Goal: Task Accomplishment & Management: Manage account settings

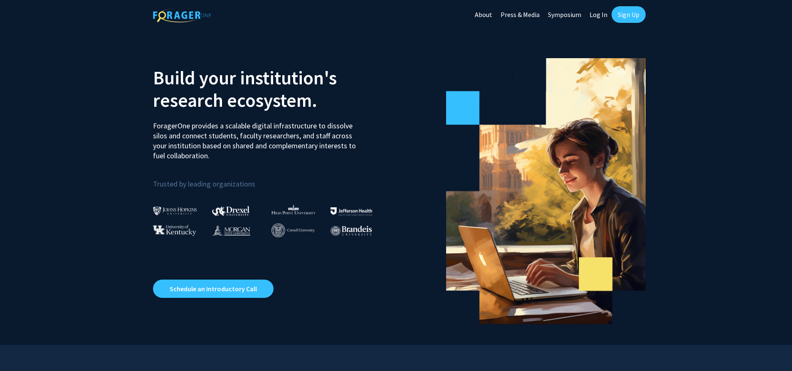
click at [599, 16] on link "Log In" at bounding box center [599, 14] width 26 height 29
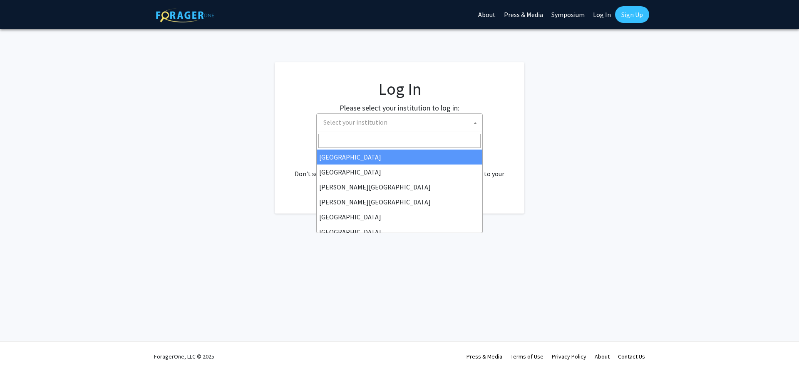
click at [471, 123] on span at bounding box center [475, 123] width 8 height 18
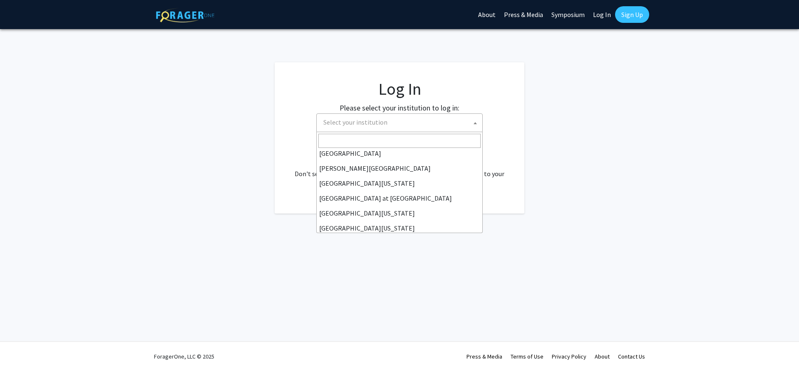
scroll to position [291, 0]
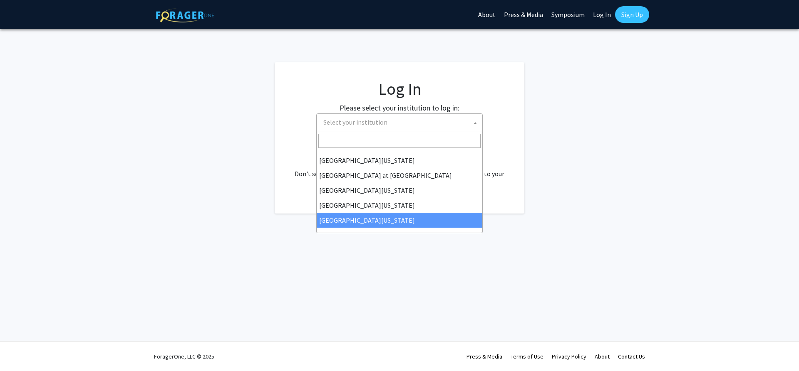
select select "33"
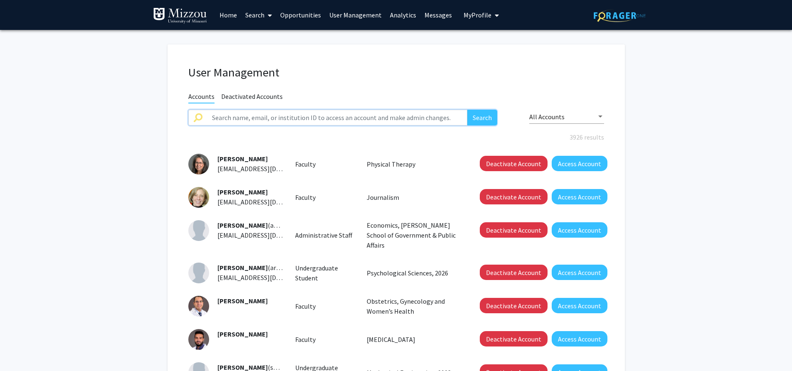
click at [421, 119] on input "text" at bounding box center [337, 118] width 261 height 16
type input "truman"
click at [468, 110] on button "Search" at bounding box center [483, 118] width 30 height 16
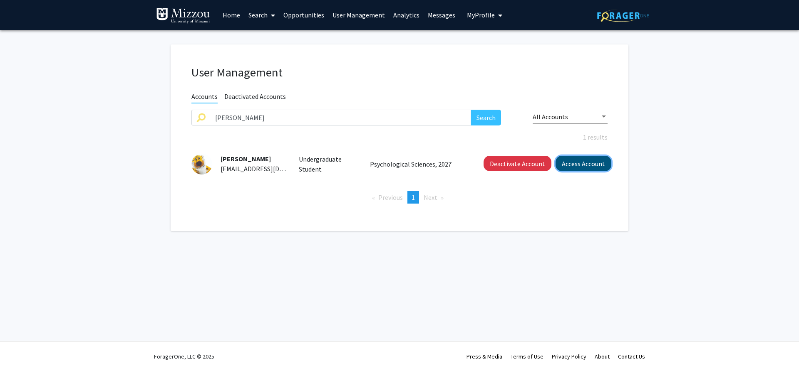
click at [565, 167] on button "Access Account" at bounding box center [583, 163] width 56 height 15
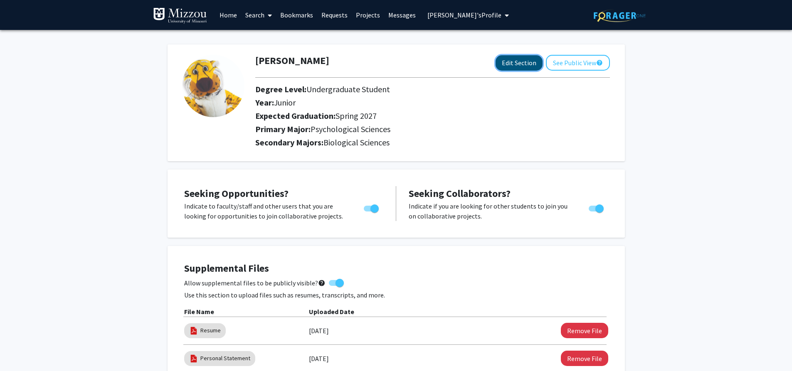
click at [510, 66] on button "Edit Section" at bounding box center [519, 62] width 47 height 15
select select "junior"
select select "37: spring_2027"
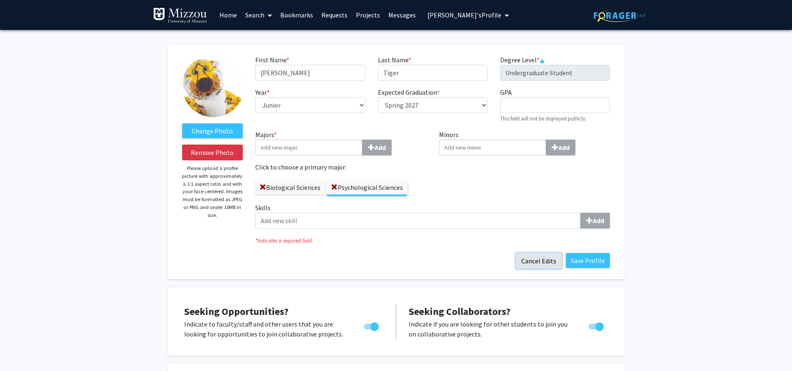
click at [545, 262] on button "Cancel Edits" at bounding box center [539, 261] width 46 height 16
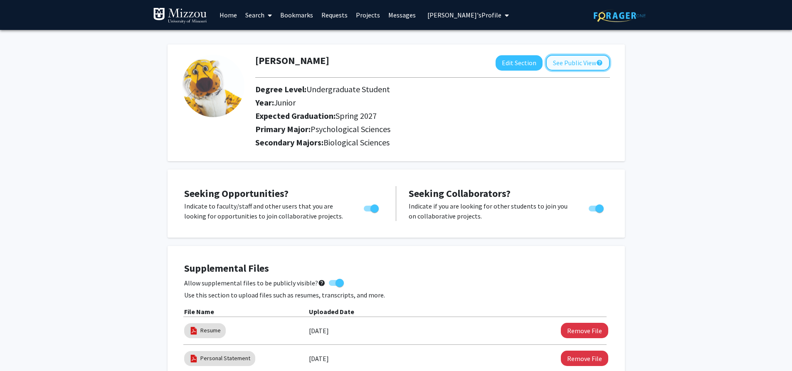
click at [574, 64] on button "See Public View help" at bounding box center [578, 63] width 64 height 16
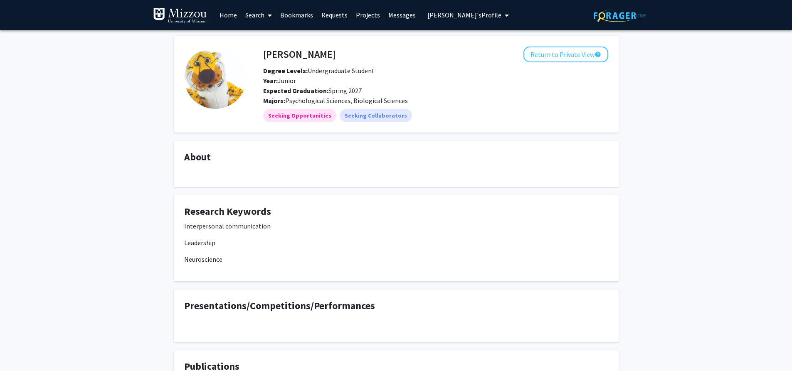
click at [252, 15] on link "Search" at bounding box center [258, 14] width 35 height 29
click at [261, 37] on span "Faculty/Staff" at bounding box center [271, 38] width 61 height 17
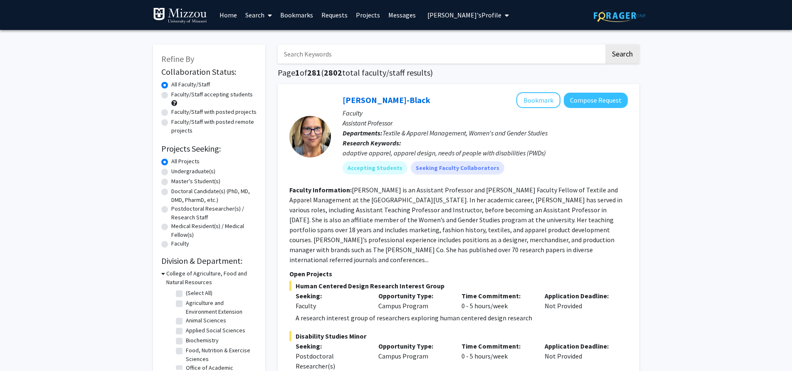
click at [360, 53] on input "Search Keywords" at bounding box center [441, 54] width 327 height 19
type input "interpersonal communication"
click at [606, 45] on button "Search" at bounding box center [623, 54] width 34 height 19
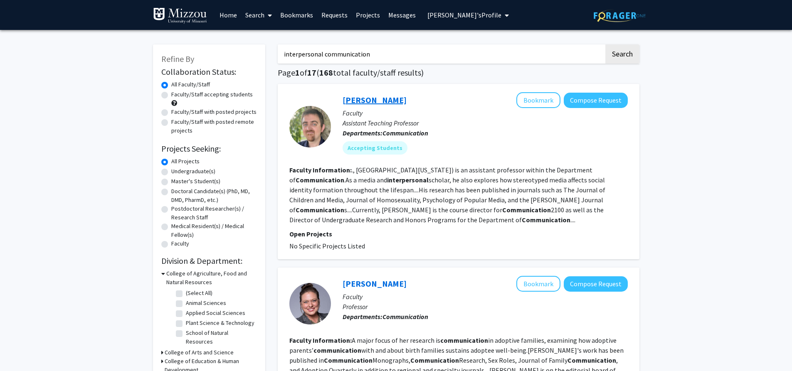
click at [353, 101] on link "Tim Luisi" at bounding box center [375, 100] width 64 height 10
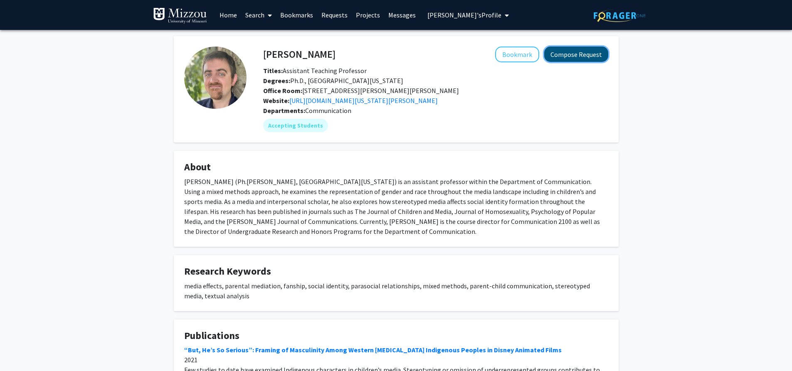
click at [581, 57] on button "Compose Request" at bounding box center [577, 54] width 64 height 15
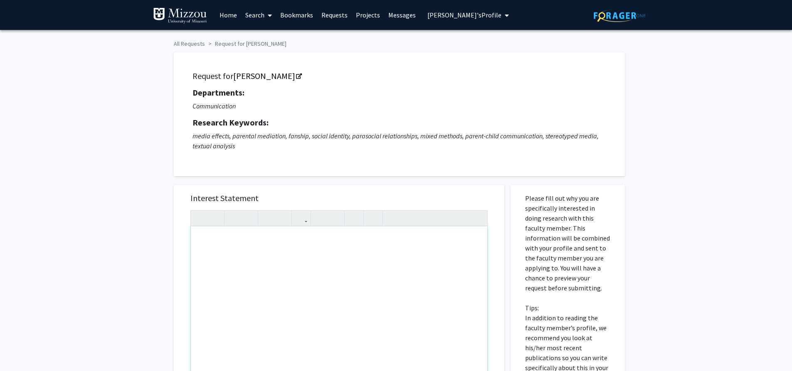
click at [256, 15] on link "Search" at bounding box center [258, 14] width 35 height 29
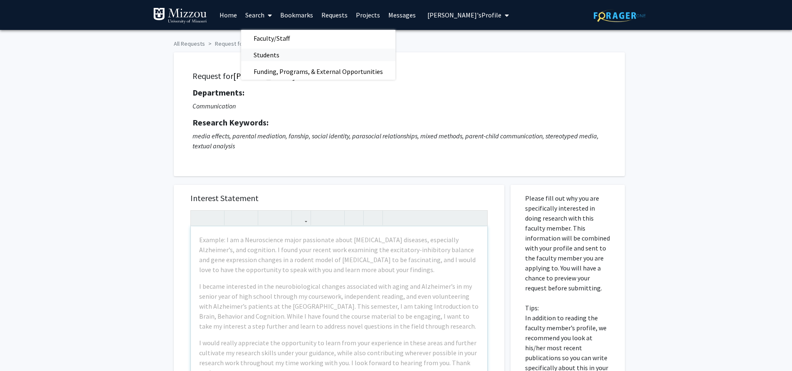
click at [260, 58] on span "Students" at bounding box center [266, 55] width 51 height 17
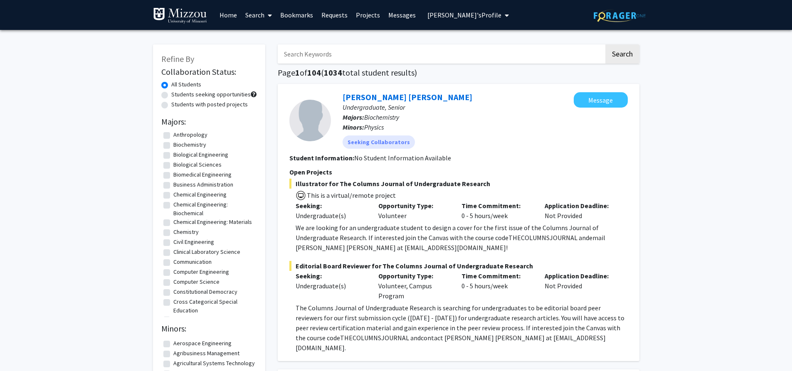
click at [254, 16] on link "Search" at bounding box center [258, 14] width 35 height 29
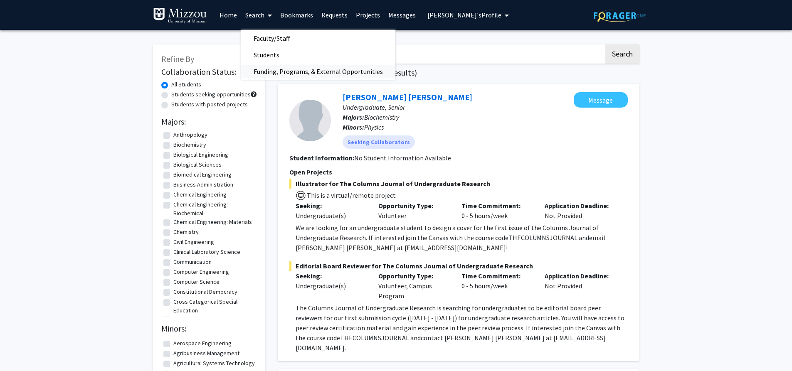
click at [263, 72] on span "Funding, Programs, & External Opportunities" at bounding box center [318, 71] width 154 height 17
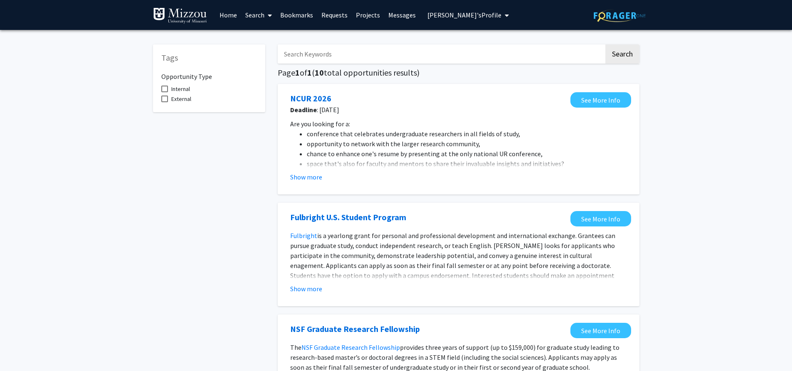
click at [251, 16] on link "Search" at bounding box center [258, 14] width 35 height 29
click at [260, 40] on span "Faculty/Staff" at bounding box center [271, 38] width 61 height 17
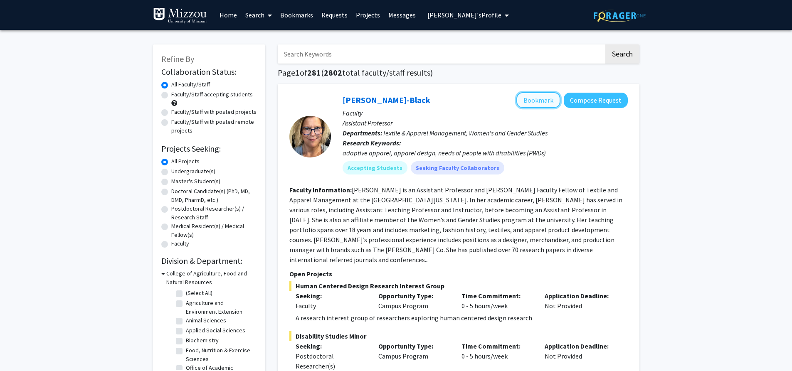
click at [540, 100] on button "Bookmark" at bounding box center [539, 100] width 44 height 16
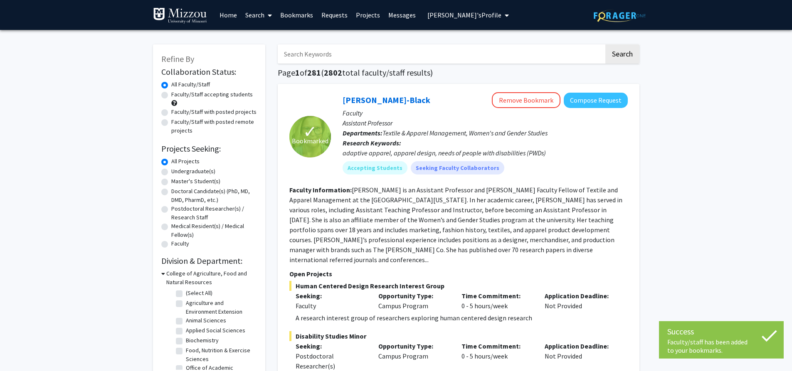
click at [303, 15] on link "Bookmarks" at bounding box center [296, 14] width 41 height 29
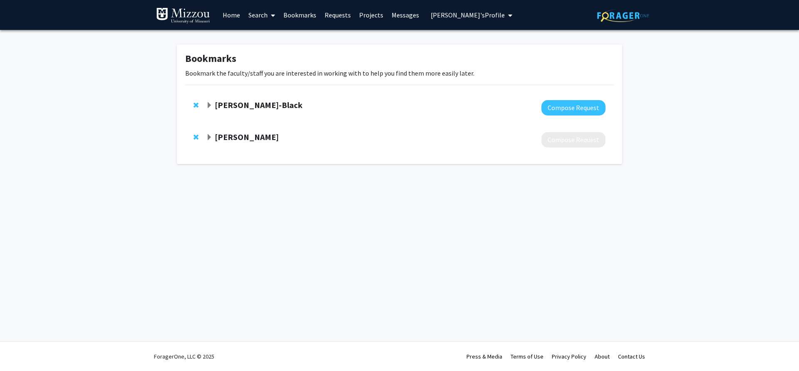
click at [266, 104] on strong "Kerri McBee-Black" at bounding box center [259, 105] width 88 height 10
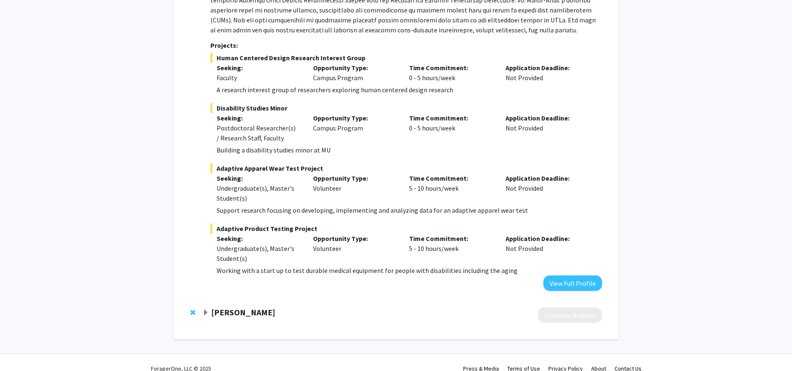
scroll to position [268, 0]
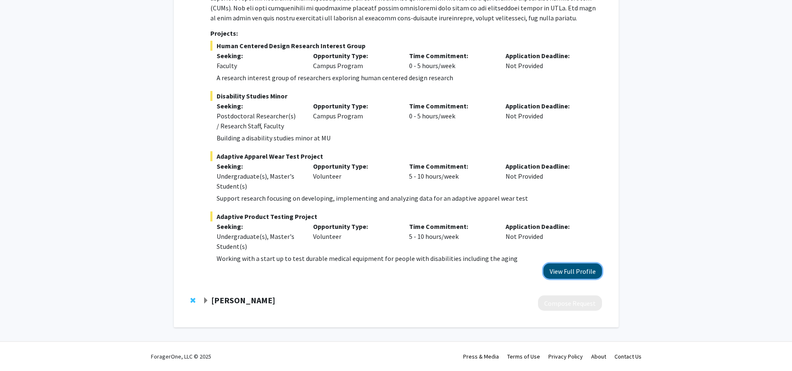
click at [570, 277] on button "View Full Profile" at bounding box center [573, 271] width 59 height 15
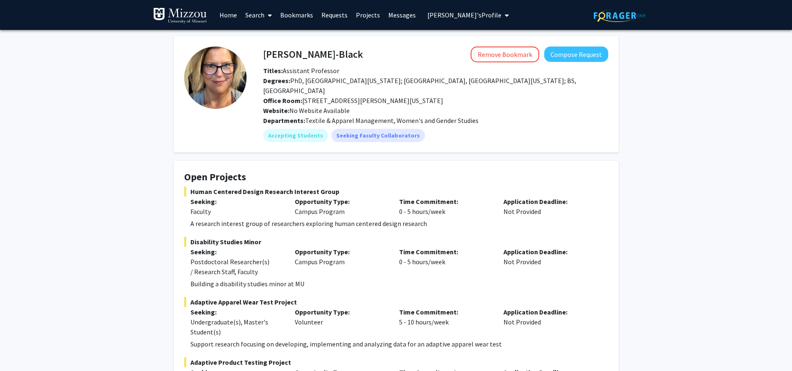
click at [429, 17] on span "[PERSON_NAME]'s Profile" at bounding box center [465, 15] width 74 height 8
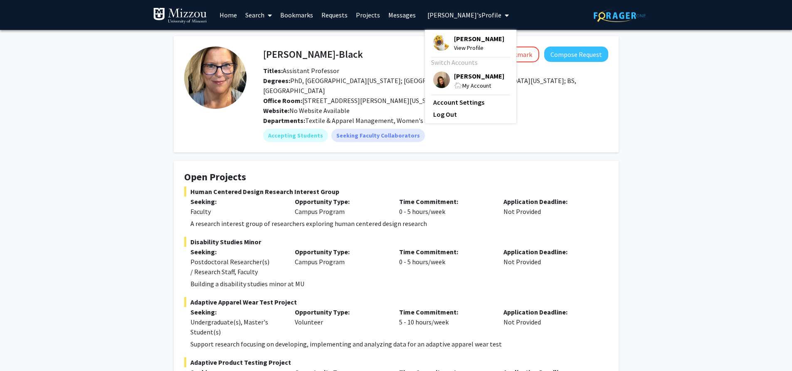
click at [456, 77] on span "Katie Palmer" at bounding box center [479, 76] width 50 height 9
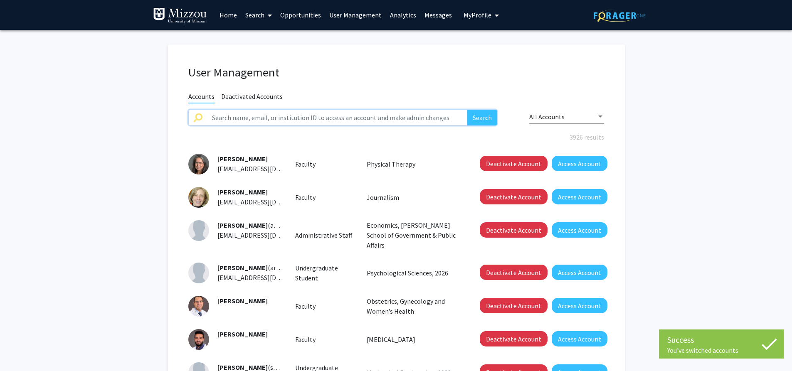
click at [388, 121] on input "text" at bounding box center [337, 118] width 261 height 16
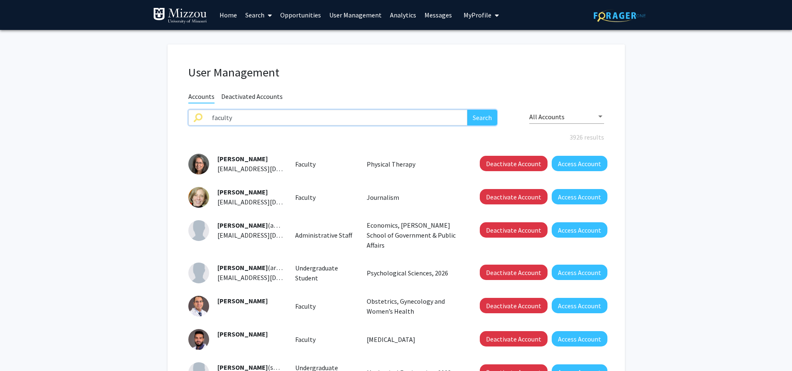
type input "faculty"
click at [468, 110] on button "Search" at bounding box center [483, 118] width 30 height 16
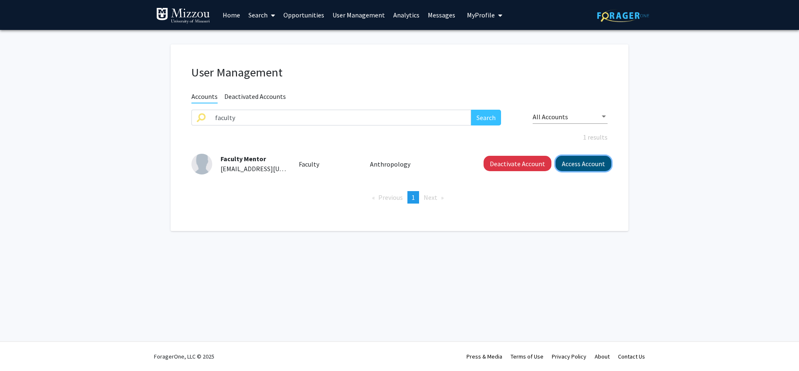
click at [599, 166] on button "Access Account" at bounding box center [583, 163] width 56 height 15
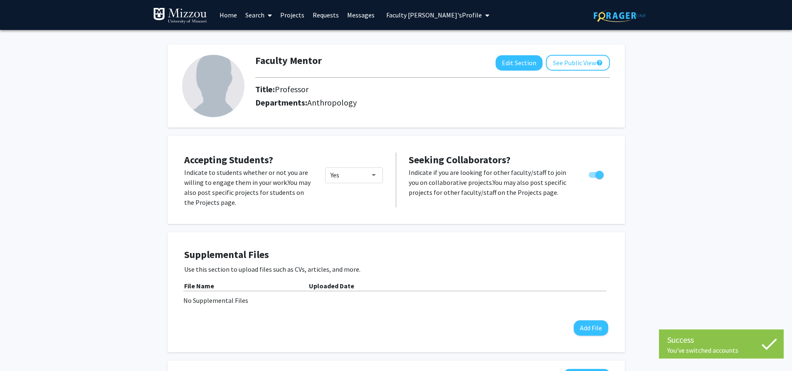
click at [673, 127] on div "Faculty Mentor Edit Section See Public View help Title: Professor Departments: …" at bounding box center [396, 376] width 792 height 693
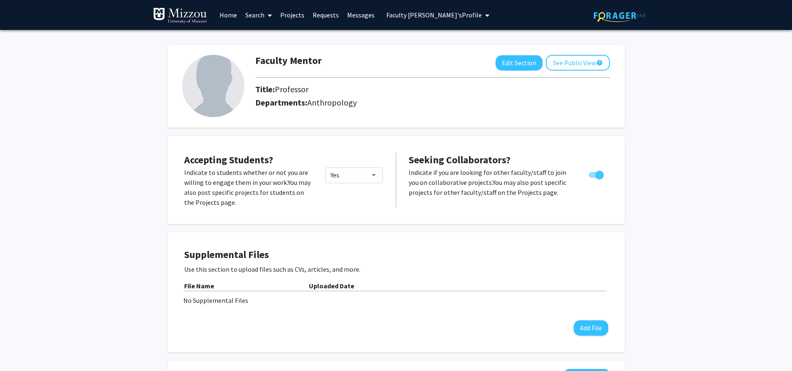
click at [324, 14] on link "Requests" at bounding box center [326, 14] width 35 height 29
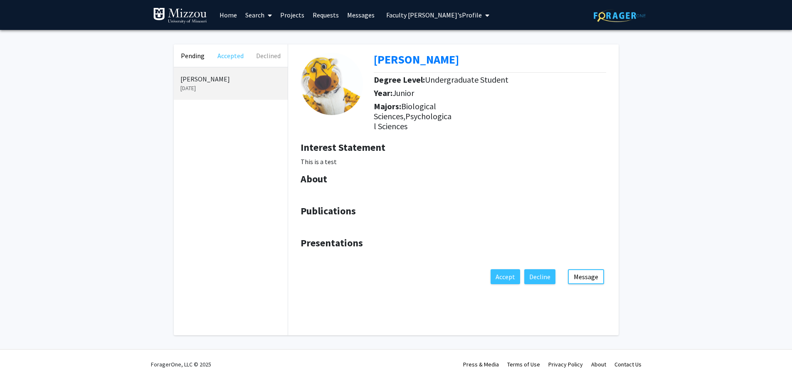
click at [220, 56] on button "Accepted" at bounding box center [231, 56] width 38 height 22
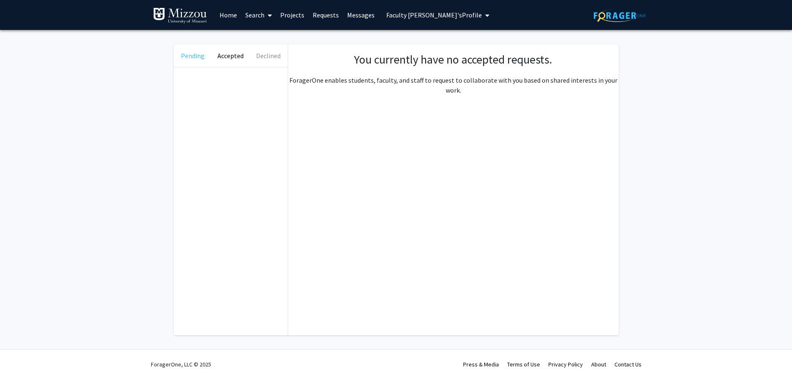
click at [197, 56] on button "Pending" at bounding box center [193, 56] width 38 height 22
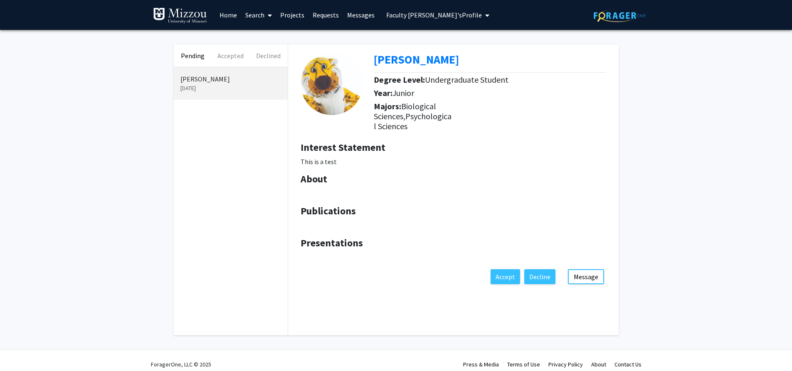
click at [620, 53] on div "Truman Tiger Degree Level: Undergraduate Student Year: Junior Majors: Biologica…" at bounding box center [453, 168] width 343 height 246
click at [291, 16] on link "Projects" at bounding box center [292, 14] width 32 height 29
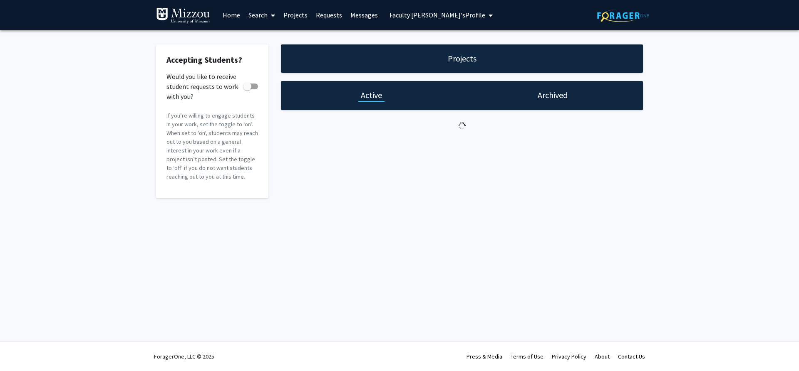
checkbox input "true"
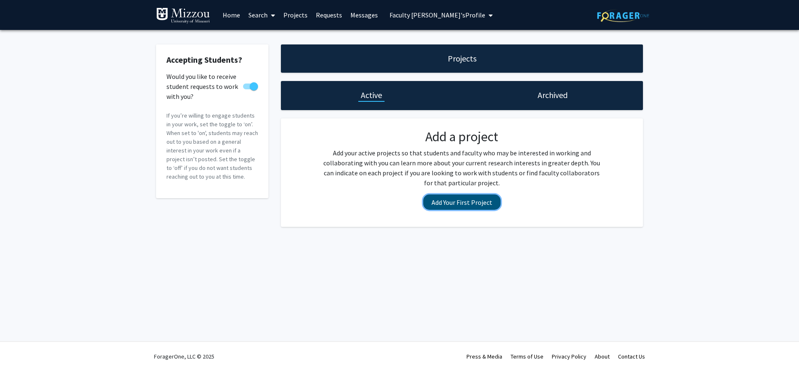
click at [456, 206] on button "Add Your First Project" at bounding box center [461, 202] width 77 height 15
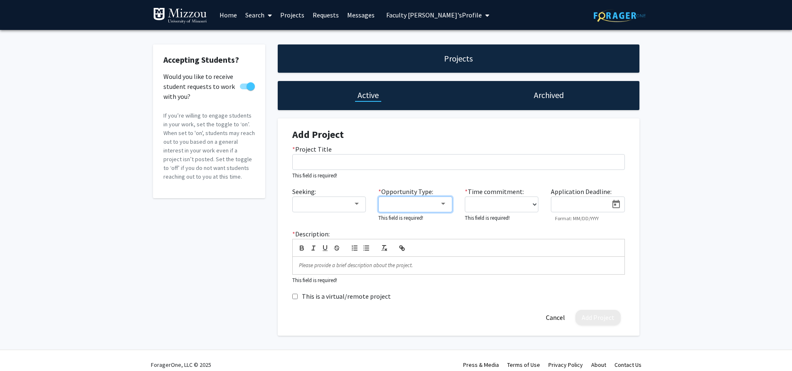
click at [441, 203] on div at bounding box center [443, 204] width 4 height 2
click at [701, 89] on div at bounding box center [396, 185] width 792 height 371
